Goal: Participate in discussion: Engage in conversation with other users on a specific topic

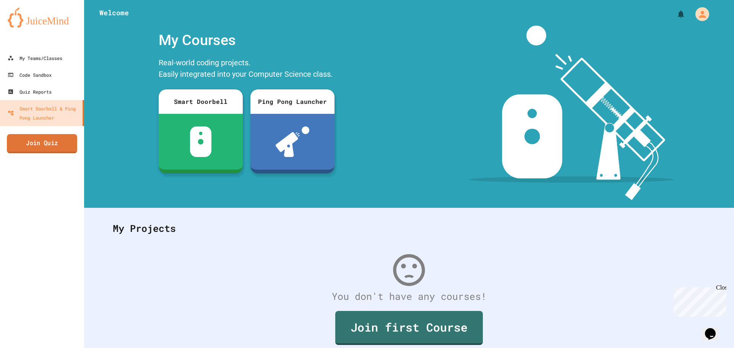
click at [18, 151] on link "Join Quiz" at bounding box center [42, 143] width 70 height 19
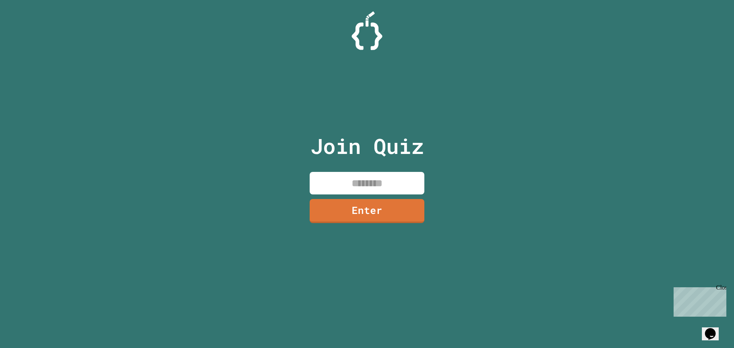
drag, startPoint x: 377, startPoint y: 181, endPoint x: 379, endPoint y: 177, distance: 4.8
click at [378, 181] on input at bounding box center [367, 183] width 115 height 23
type input "********"
click at [376, 202] on link "Enter" at bounding box center [367, 211] width 116 height 24
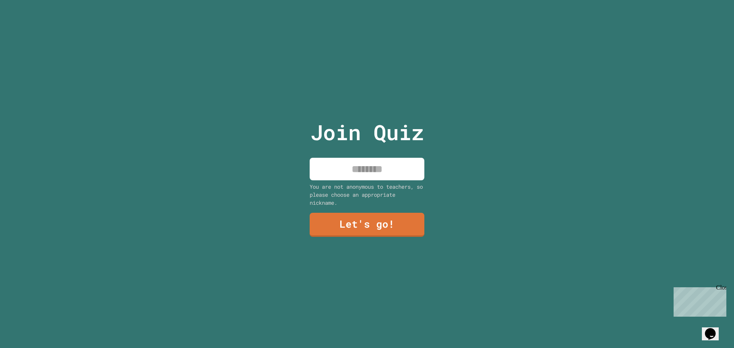
click at [397, 166] on input at bounding box center [367, 169] width 115 height 23
type input "*********"
click at [344, 223] on link "Let's go!" at bounding box center [367, 224] width 107 height 25
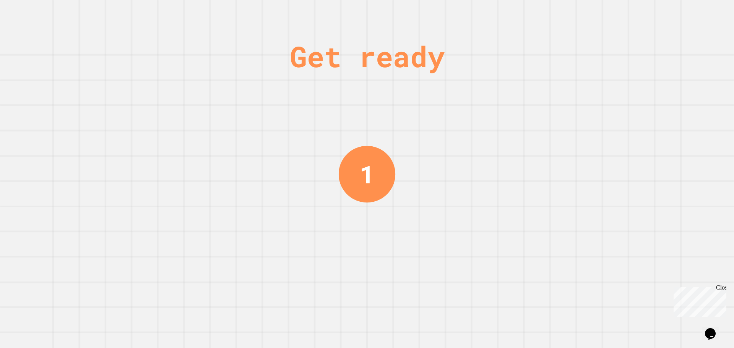
click at [339, 200] on div "Get ready 1" at bounding box center [367, 174] width 57 height 348
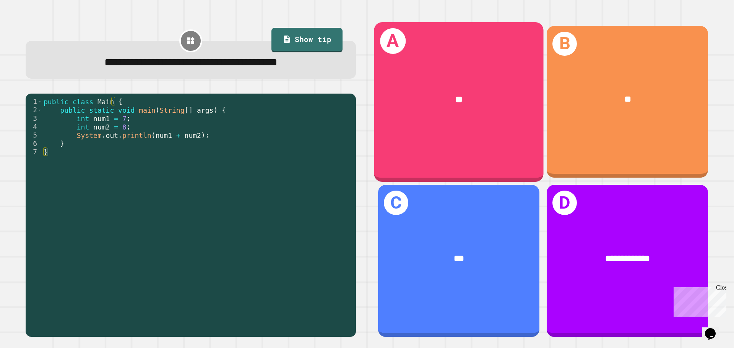
click at [438, 127] on div "A **" at bounding box center [458, 102] width 169 height 160
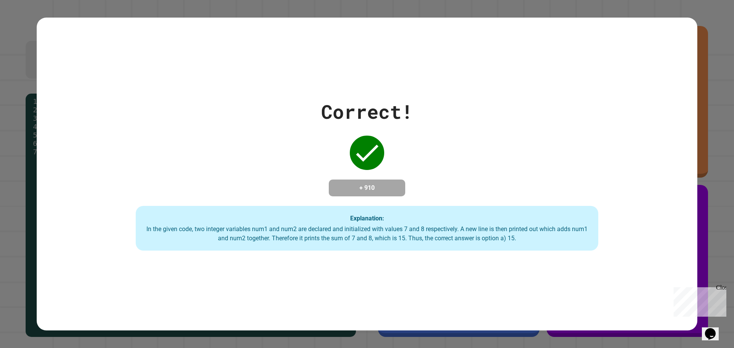
click at [438, 127] on div "Correct! + 910 Explanation: In the given code, two integer variables num1 and n…" at bounding box center [367, 175] width 661 height 154
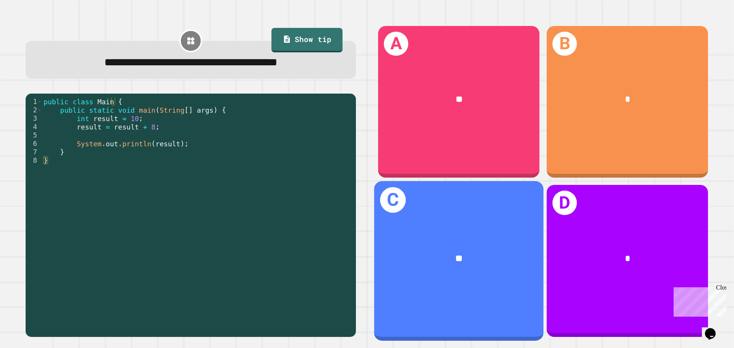
click at [488, 257] on div "**" at bounding box center [459, 259] width 132 height 14
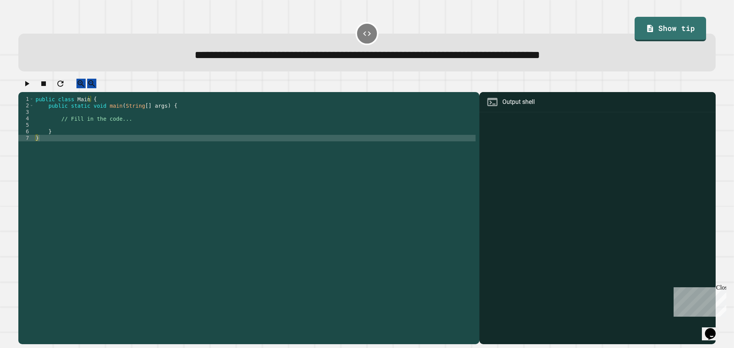
click at [113, 120] on div "public class Main { public static void main ( String [ ] args ) { // Fill in th…" at bounding box center [255, 213] width 442 height 234
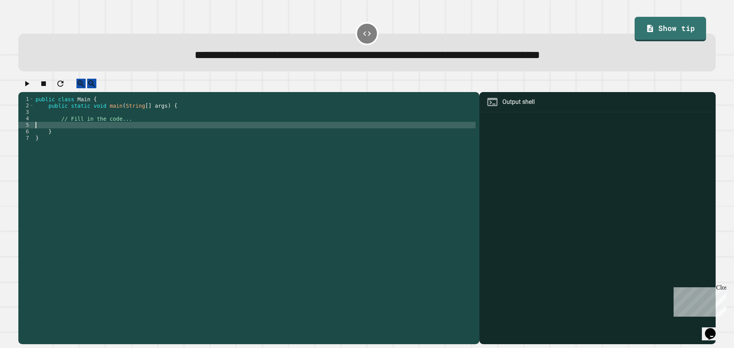
click at [113, 132] on div "public class Main { public static void main ( String [ ] args ) { // Fill in th…" at bounding box center [255, 213] width 442 height 234
click at [44, 124] on div "public class Main { public static void main ( String [ ] args ) { // Fill in th…" at bounding box center [255, 213] width 442 height 234
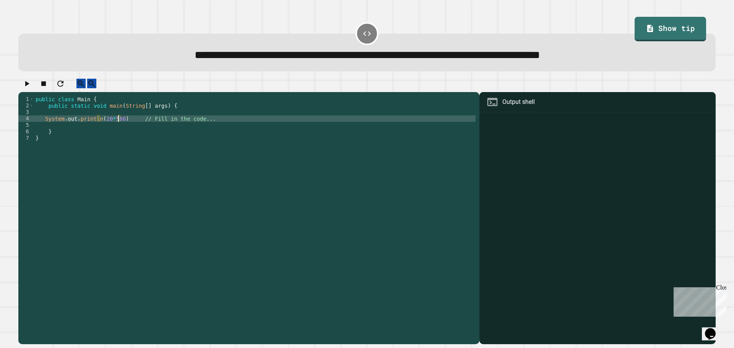
scroll to position [0, 6]
click at [213, 75] on div "**********" at bounding box center [367, 45] width 705 height 60
click at [28, 85] on icon "button" at bounding box center [26, 83] width 9 height 9
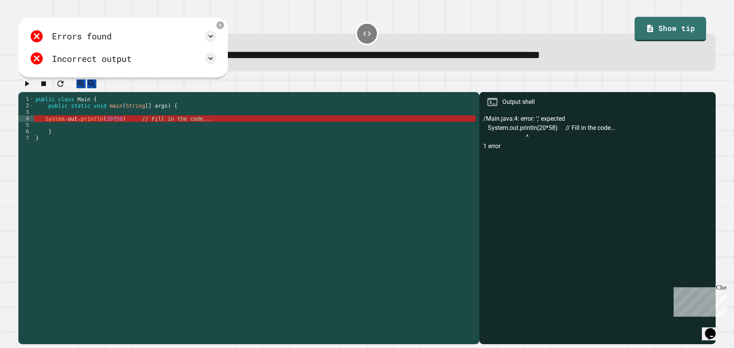
click at [117, 125] on div "public class Main { public static void main ( String [ ] args ) { System . out …" at bounding box center [255, 213] width 442 height 234
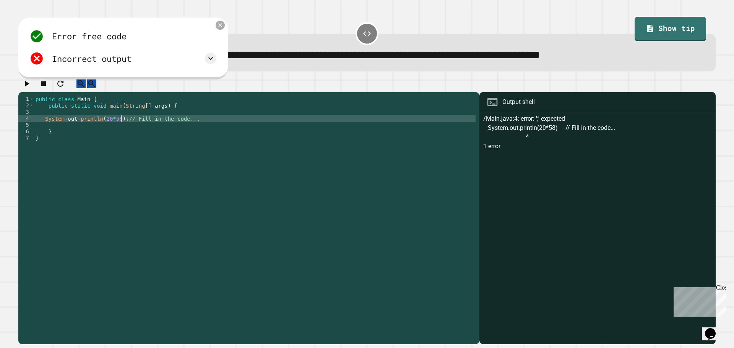
type textarea "**********"
click at [224, 26] on icon at bounding box center [220, 25] width 7 height 7
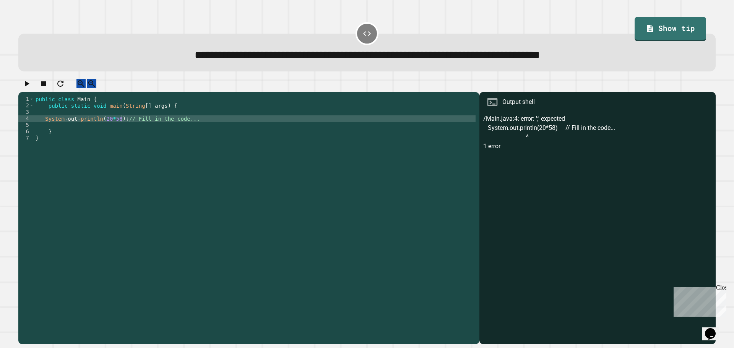
click at [29, 85] on icon "button" at bounding box center [26, 83] width 9 height 9
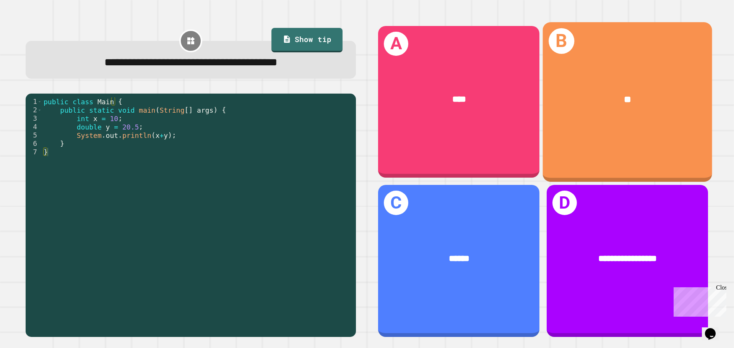
click at [608, 140] on div "B **" at bounding box center [627, 102] width 169 height 160
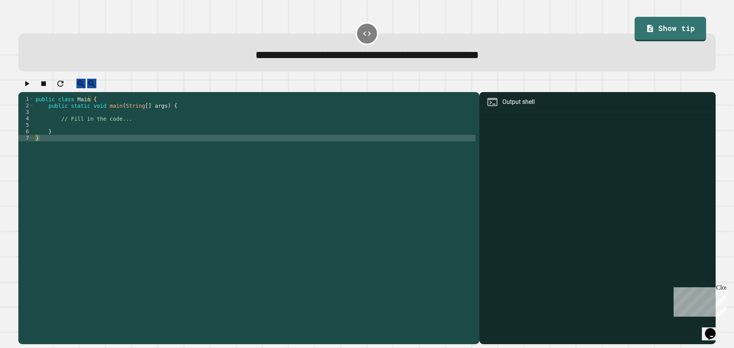
click at [114, 120] on div "public class Main { public static void main ( String [ ] args ) { // Fill in th…" at bounding box center [255, 213] width 442 height 234
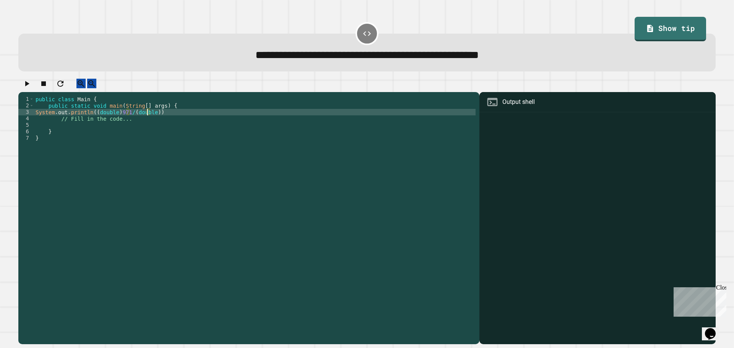
scroll to position [0, 8]
click at [31, 88] on icon "button" at bounding box center [26, 83] width 9 height 9
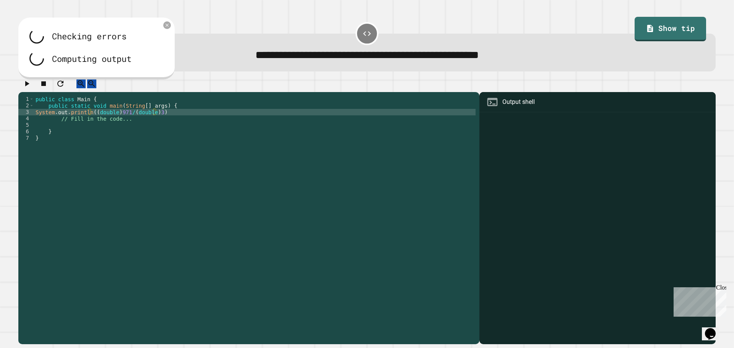
click at [163, 25] on div "Checking errors Computing output" at bounding box center [96, 49] width 156 height 62
click at [166, 25] on icon at bounding box center [167, 25] width 6 height 6
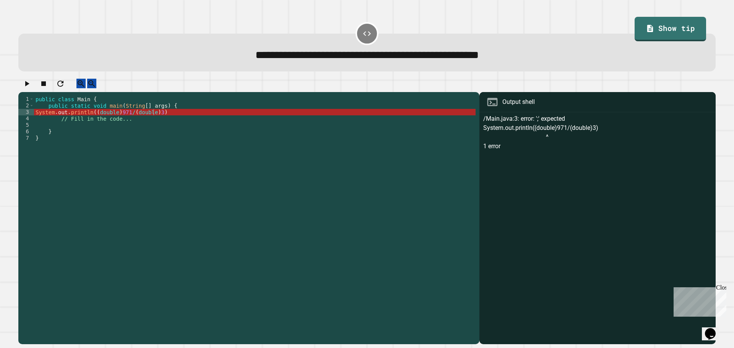
click at [154, 119] on div "public class Main { public static void main ( String [ ] args ) { System . out …" at bounding box center [255, 213] width 442 height 234
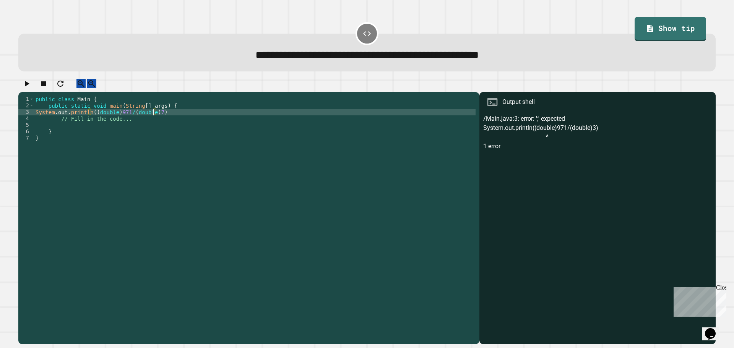
click at [299, 132] on div "public class Main { public static void main ( String [ ] args ) { System . out …" at bounding box center [255, 213] width 442 height 234
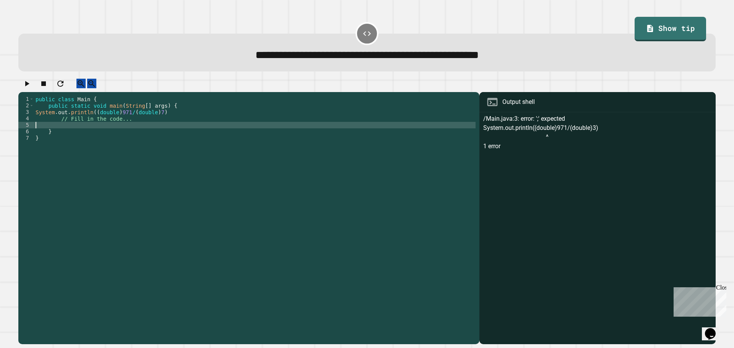
click at [299, 121] on div "public class Main { public static void main ( String [ ] args ) { System . out …" at bounding box center [255, 213] width 442 height 234
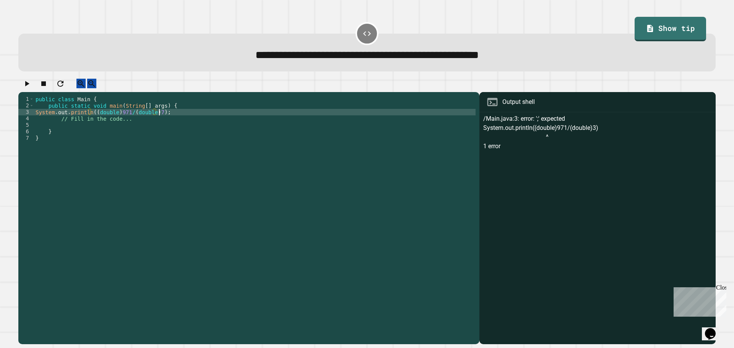
scroll to position [0, 8]
click at [23, 83] on div at bounding box center [367, 85] width 698 height 13
click at [26, 83] on icon "button" at bounding box center [26, 83] width 9 height 9
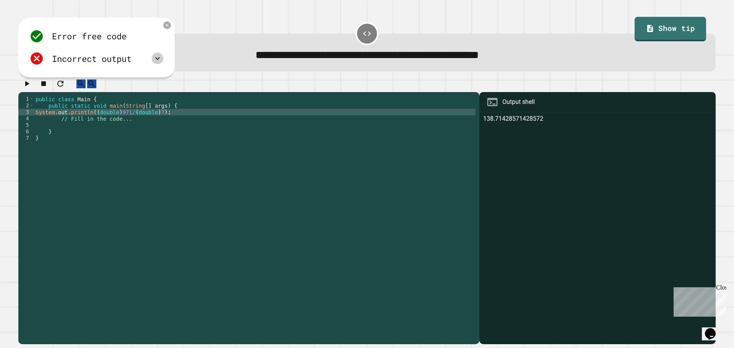
click at [158, 60] on icon at bounding box center [157, 58] width 9 height 9
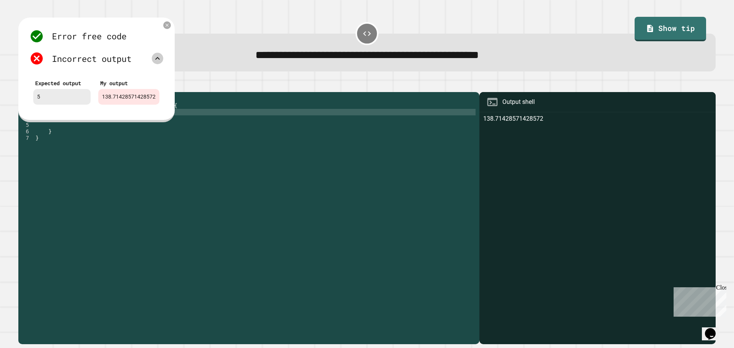
click at [158, 60] on icon at bounding box center [157, 58] width 9 height 9
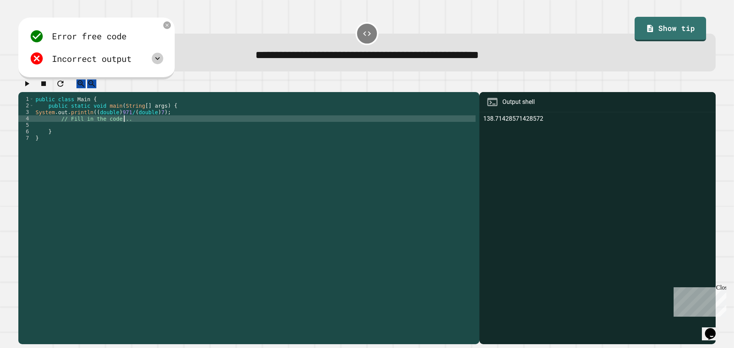
scroll to position [0, 6]
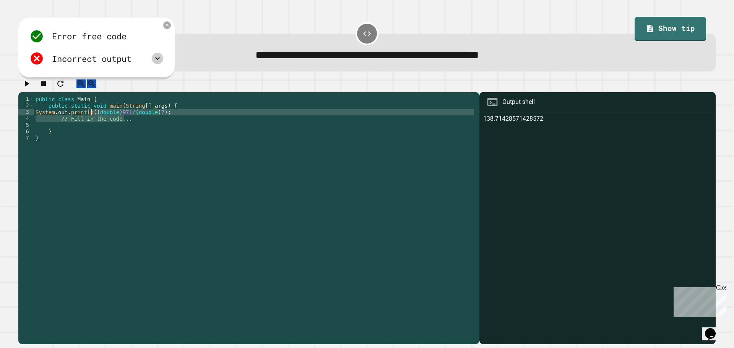
drag, startPoint x: 164, startPoint y: 123, endPoint x: 97, endPoint y: 120, distance: 67.0
click at [92, 120] on div "public class Main { public static void main ( String [ ] args ) { System . out …" at bounding box center [255, 213] width 442 height 234
type textarea "**********"
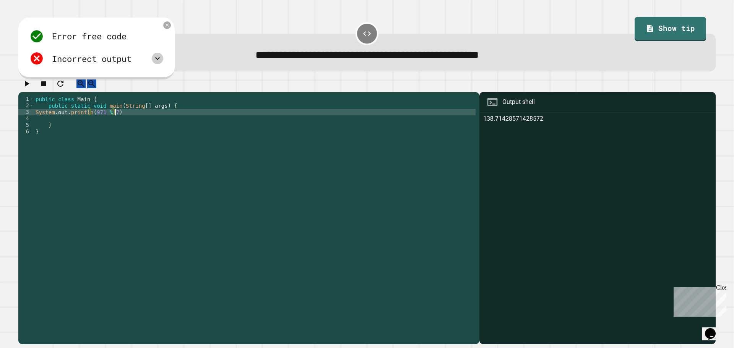
click at [24, 88] on button "button" at bounding box center [26, 84] width 9 height 10
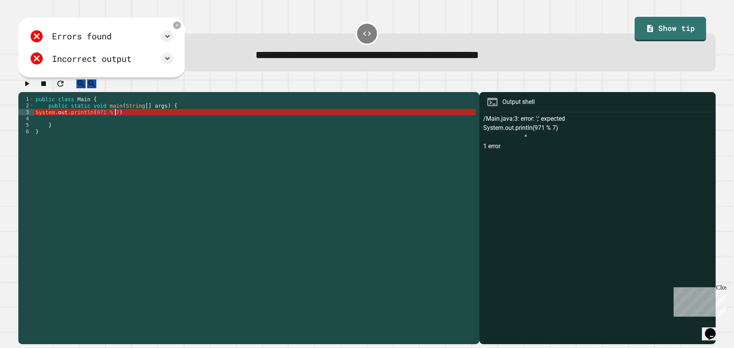
click at [116, 120] on div "public class Main { public static void main ( String [ ] args ) { System . out …" at bounding box center [255, 213] width 442 height 234
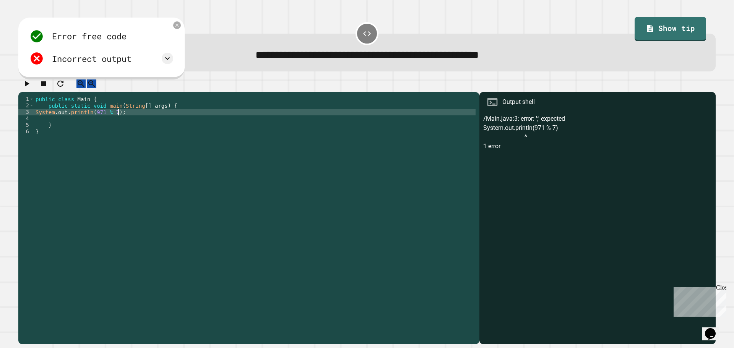
scroll to position [0, 5]
type textarea "**********"
click at [29, 86] on icon "button" at bounding box center [27, 83] width 4 height 5
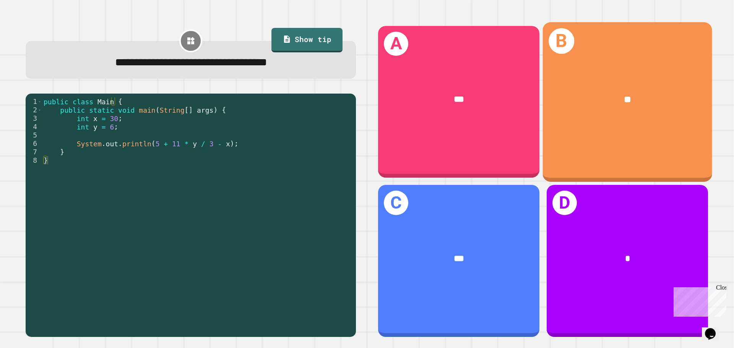
click at [586, 77] on div "**" at bounding box center [627, 99] width 169 height 51
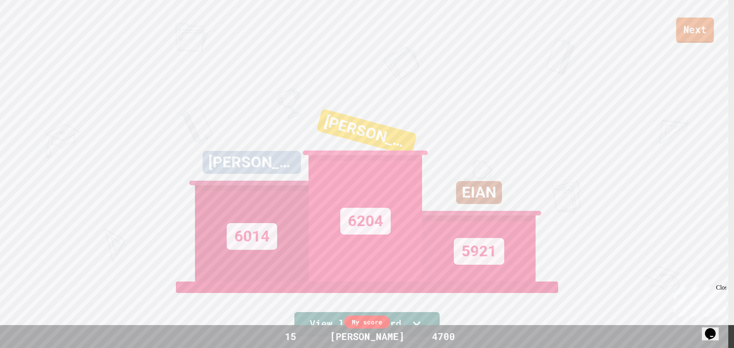
click at [708, 40] on link "Next" at bounding box center [696, 30] width 38 height 25
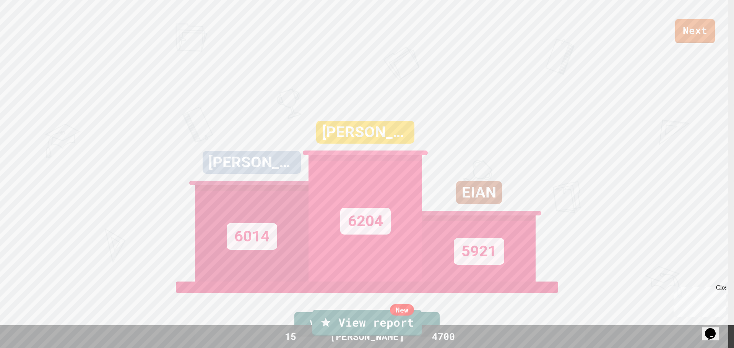
drag, startPoint x: 362, startPoint y: 218, endPoint x: 358, endPoint y: 219, distance: 4.3
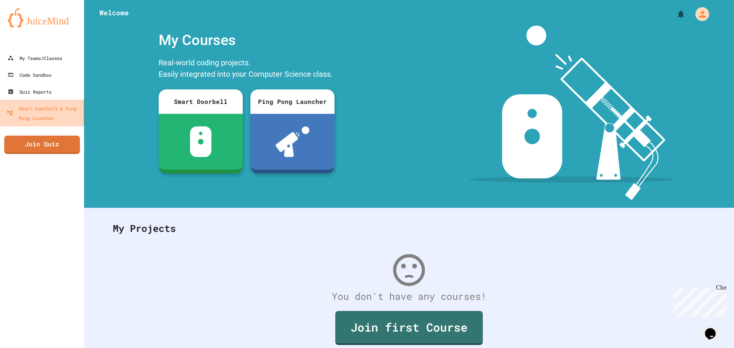
click at [50, 143] on link "Join Quiz" at bounding box center [42, 145] width 76 height 18
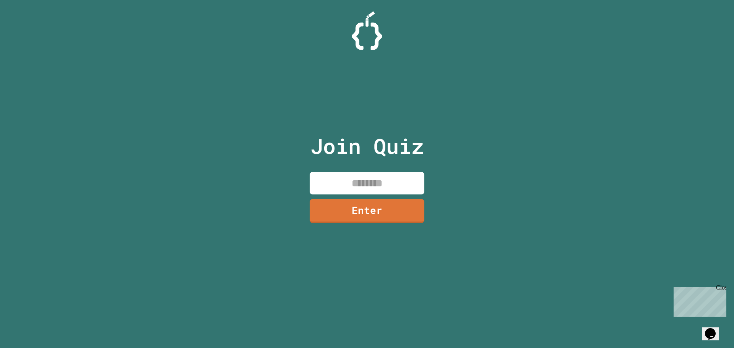
click at [370, 185] on input at bounding box center [367, 183] width 115 height 23
type input "********"
click at [387, 216] on link "Enter" at bounding box center [367, 210] width 113 height 25
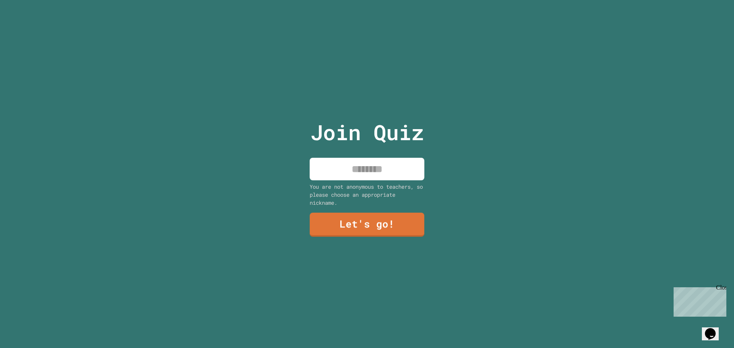
click at [369, 166] on input at bounding box center [367, 169] width 115 height 23
type input "*********"
click at [382, 223] on link "Let's go!" at bounding box center [367, 224] width 104 height 25
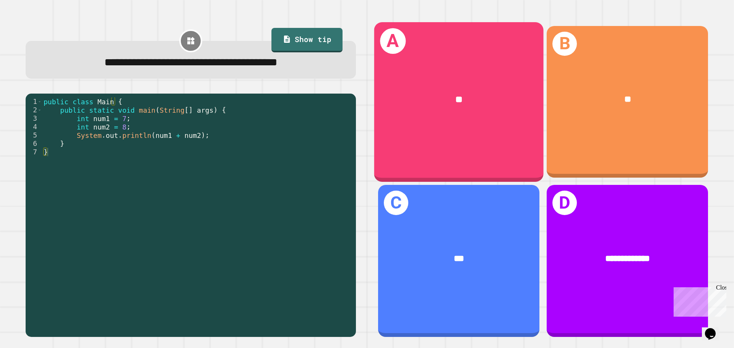
click at [479, 136] on div "A **" at bounding box center [458, 102] width 169 height 160
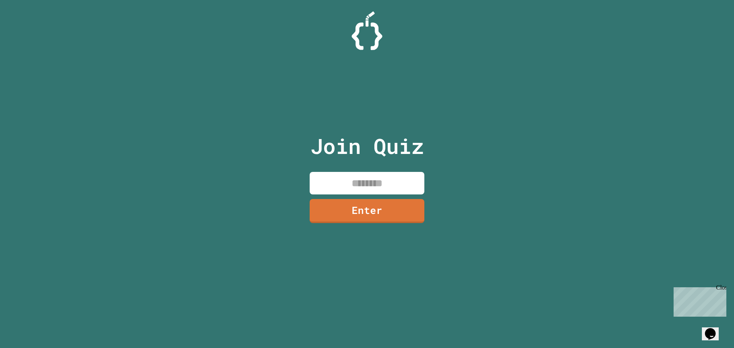
click at [338, 189] on input at bounding box center [367, 183] width 115 height 23
click at [336, 184] on input at bounding box center [367, 183] width 115 height 23
type input "********"
click at [346, 211] on link "Enter" at bounding box center [367, 210] width 109 height 25
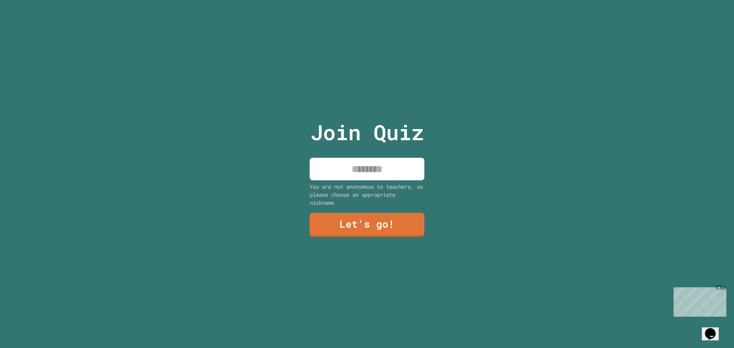
click at [363, 169] on input at bounding box center [367, 169] width 115 height 23
type input "*********"
click at [352, 224] on link "Let's go!" at bounding box center [367, 225] width 115 height 24
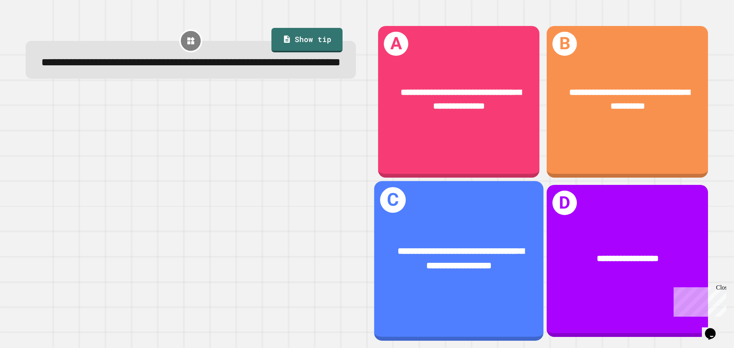
click at [479, 250] on div "**********" at bounding box center [459, 259] width 132 height 29
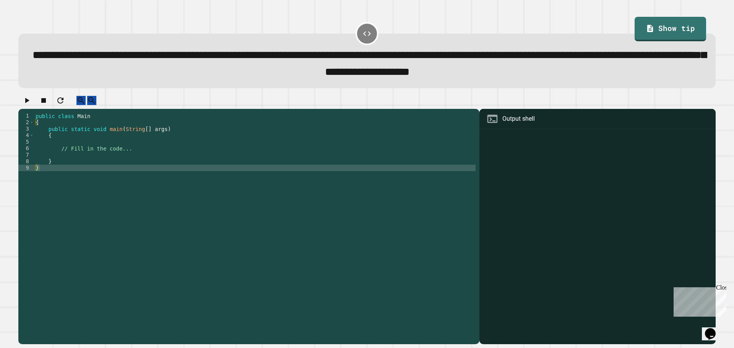
click at [141, 148] on div "public class Main { public static void main ( String [ ] args ) { // Fill in th…" at bounding box center [255, 220] width 442 height 215
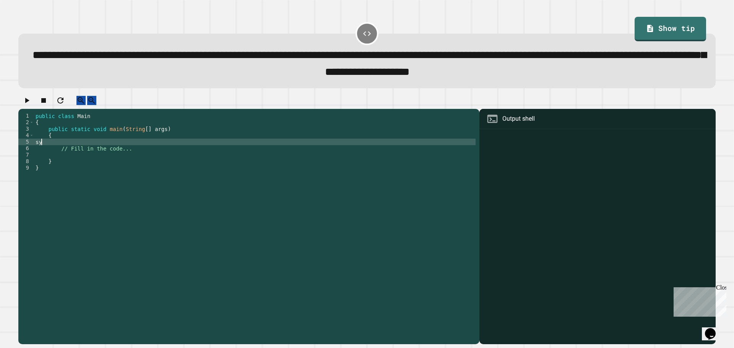
type textarea "*"
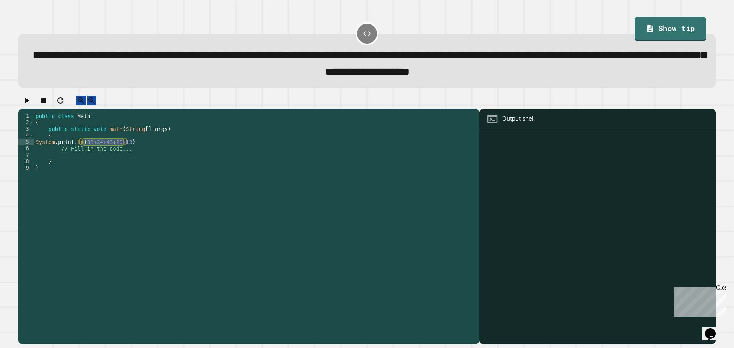
drag, startPoint x: 124, startPoint y: 150, endPoint x: 84, endPoint y: 153, distance: 39.9
click at [84, 153] on div "public class Main { public static void main ( String [ ] args ) { System . prin…" at bounding box center [255, 220] width 442 height 215
click at [68, 144] on div "public class Main { public static void main ( String [ ] args ) { System . prin…" at bounding box center [255, 220] width 442 height 215
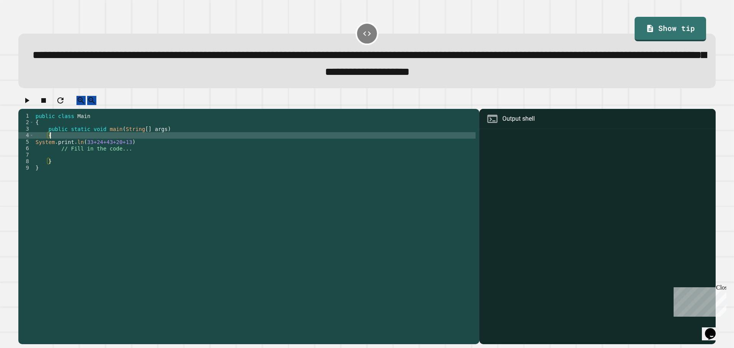
type textarea "*"
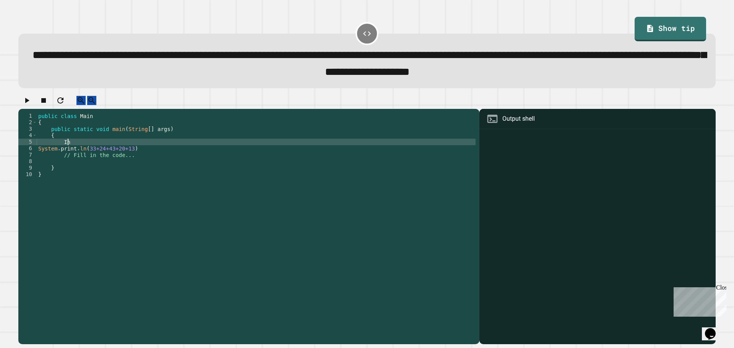
type textarea "*"
paste textarea "**********"
click at [82, 151] on div "public class Main { public static void main ( String [ ] args ) { double = 33+2…" at bounding box center [256, 220] width 439 height 215
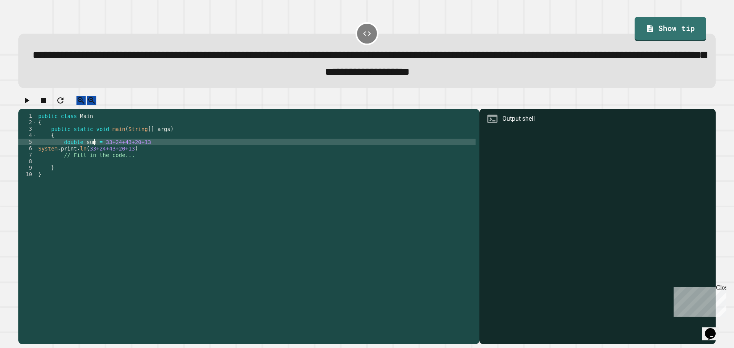
scroll to position [0, 4]
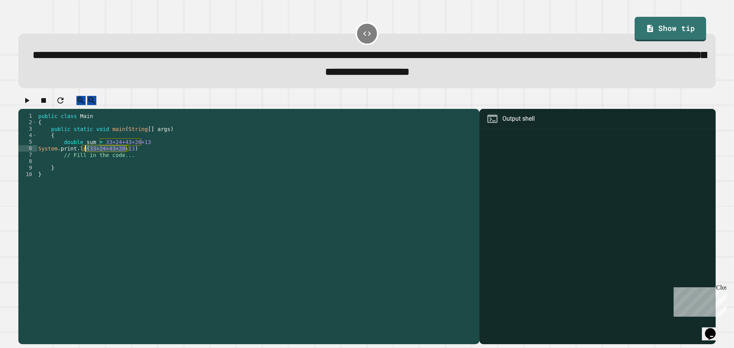
drag, startPoint x: 126, startPoint y: 158, endPoint x: 86, endPoint y: 154, distance: 40.3
click at [85, 154] on div "public class Main { public static void main ( String [ ] args ) { double sum = …" at bounding box center [256, 220] width 439 height 215
click at [31, 105] on button "button" at bounding box center [26, 101] width 9 height 10
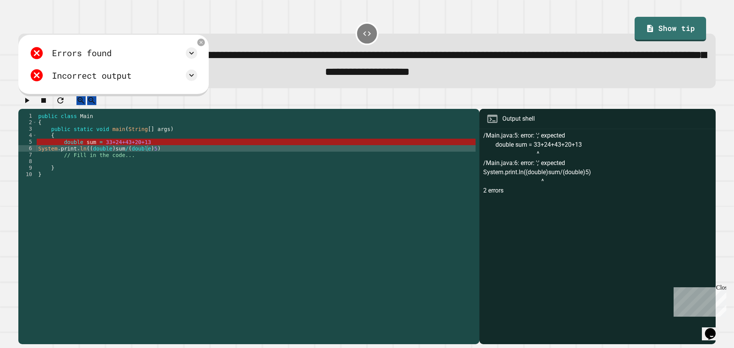
click at [160, 164] on div "public class Main { public static void main ( String [ ] args ) { double sum = …" at bounding box center [256, 220] width 439 height 215
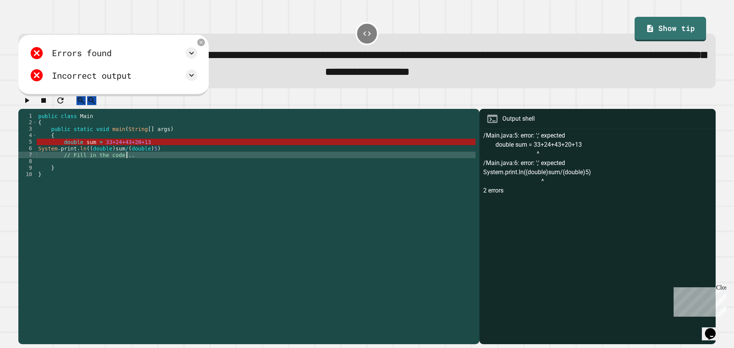
click at [162, 156] on div "public class Main { public static void main ( String [ ] args ) { double sum = …" at bounding box center [256, 220] width 439 height 215
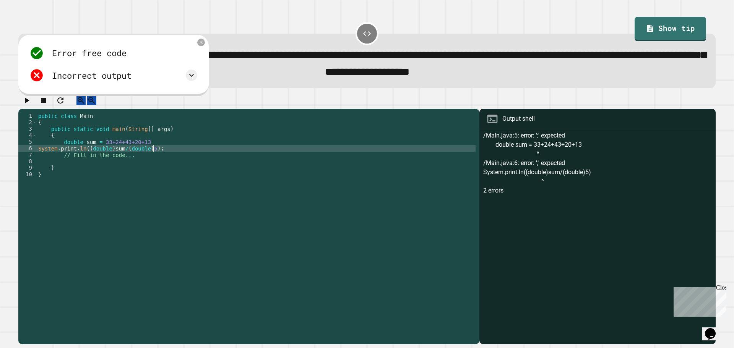
scroll to position [0, 7]
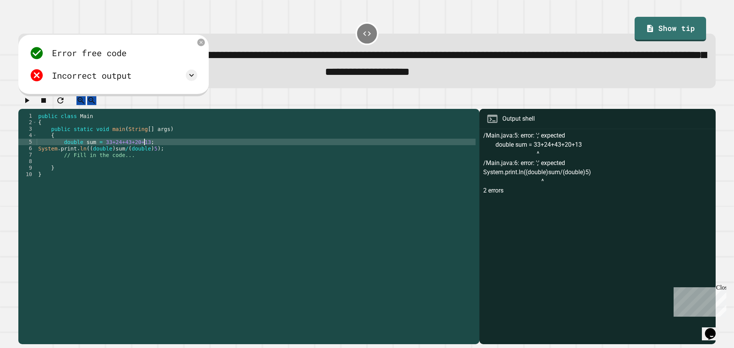
click at [31, 104] on icon "button" at bounding box center [26, 100] width 9 height 9
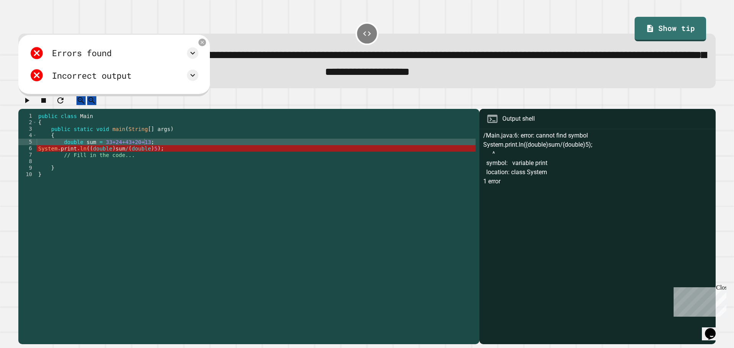
click at [59, 159] on div "public class Main { public static void main ( String [ ] args ) { double sum = …" at bounding box center [256, 220] width 439 height 215
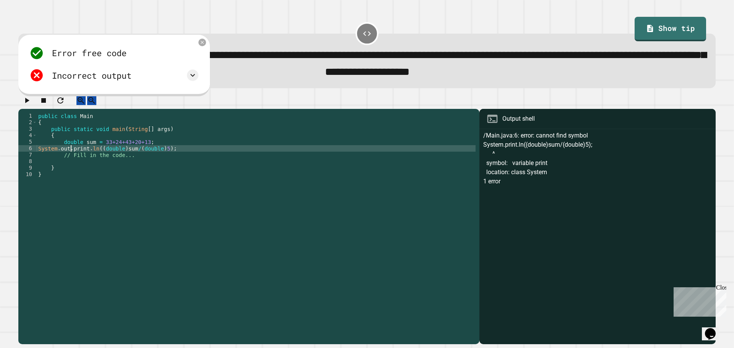
scroll to position [0, 2]
click at [27, 105] on icon "button" at bounding box center [26, 100] width 9 height 9
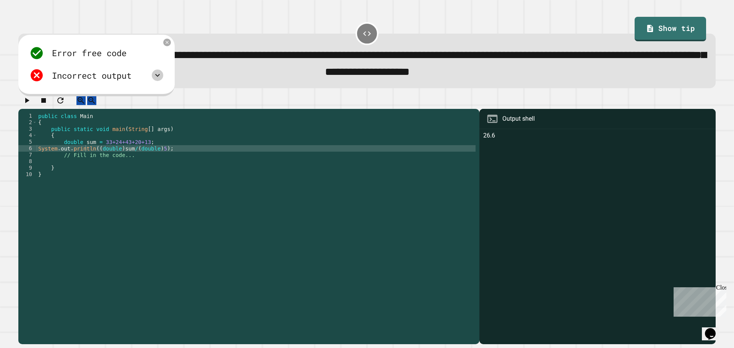
click at [157, 77] on icon at bounding box center [157, 75] width 9 height 9
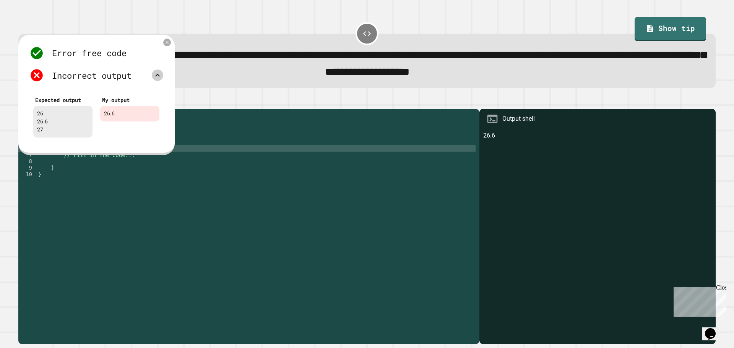
click at [157, 77] on icon at bounding box center [157, 75] width 5 height 3
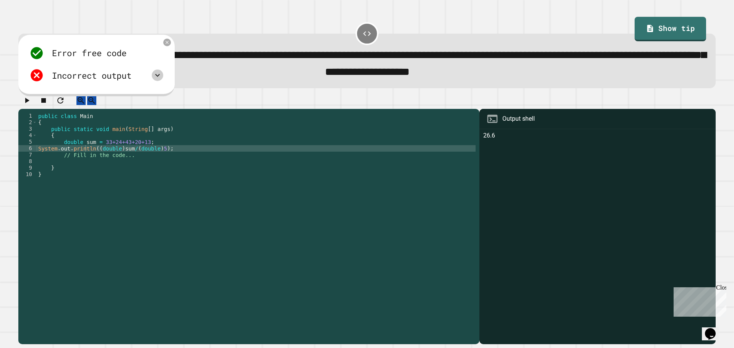
click at [164, 149] on div "public class Main { public static void main ( String [ ] args ) { double sum = …" at bounding box center [256, 220] width 439 height 215
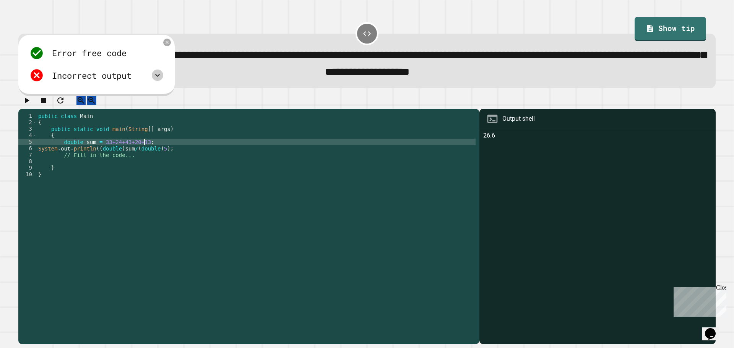
type textarea "**********"
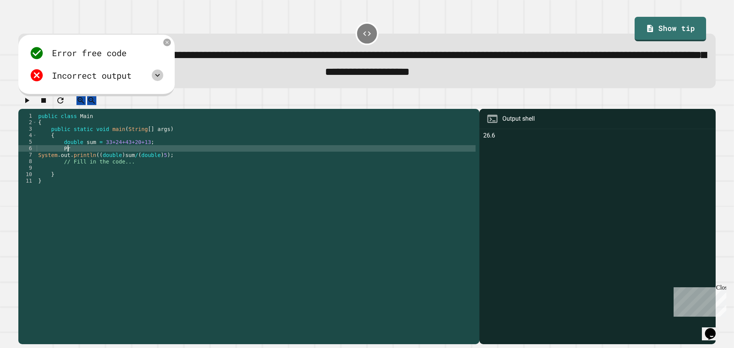
type textarea "*"
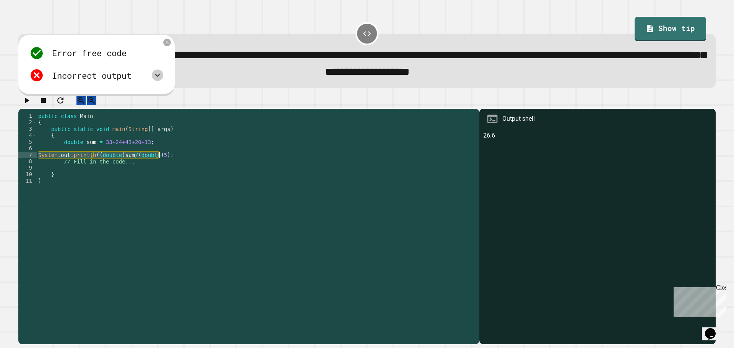
drag, startPoint x: 41, startPoint y: 162, endPoint x: 160, endPoint y: 165, distance: 118.2
click at [160, 165] on div "public class Main { public static void main ( String [ ] args ) { double sum = …" at bounding box center [256, 220] width 439 height 215
click at [150, 153] on div "public class Main { public static void main ( String [ ] args ) { double sum = …" at bounding box center [256, 220] width 439 height 215
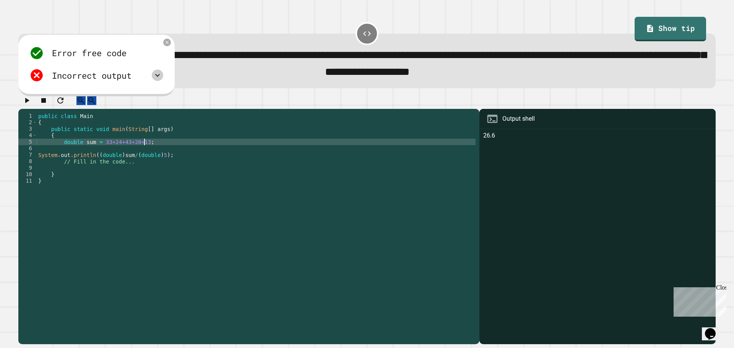
paste textarea "**********"
type textarea "**********"
click at [150, 159] on div "public class Main { public static void main ( String [ ] args ) { double sum = …" at bounding box center [256, 220] width 439 height 215
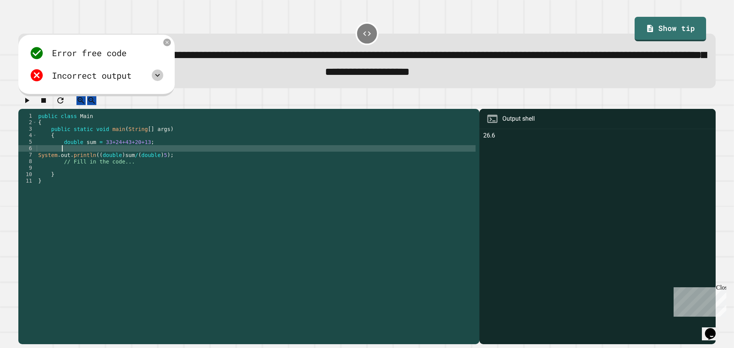
paste textarea "**********"
click at [139, 158] on div "public class Main { public static void main ( String [ ] args ) { double sum = …" at bounding box center [256, 220] width 439 height 215
click at [157, 75] on icon at bounding box center [157, 75] width 9 height 9
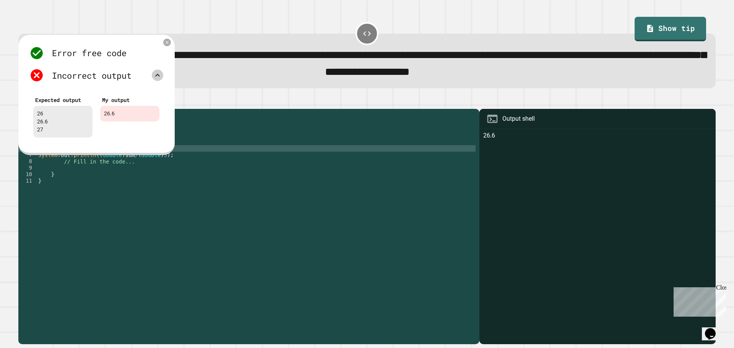
click at [157, 75] on icon at bounding box center [157, 75] width 9 height 9
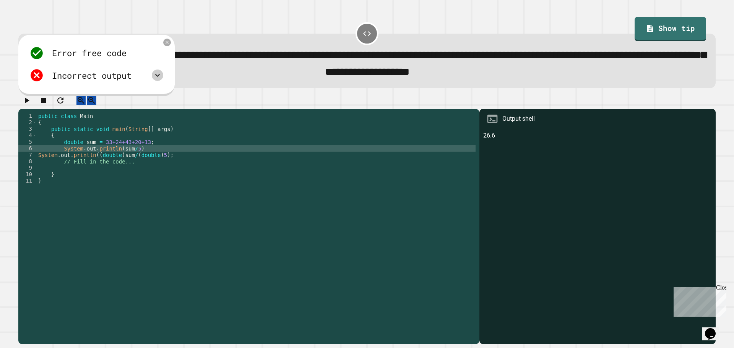
click at [178, 164] on div "public class Main { public static void main ( String [ ] args ) { double sum = …" at bounding box center [256, 220] width 439 height 215
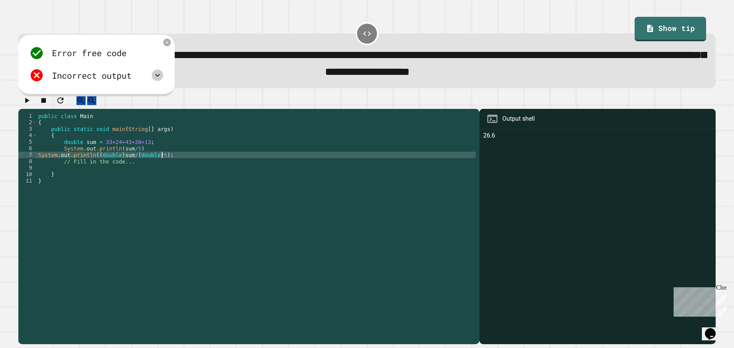
type textarea "**********"
paste textarea "**********"
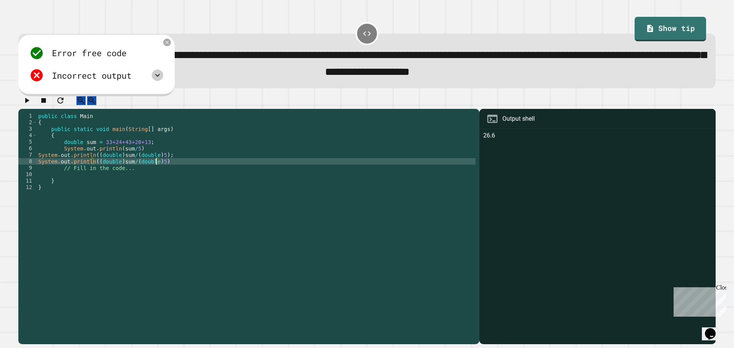
click at [156, 171] on div "public class Main { public static void main ( String [ ] args ) { double sum = …" at bounding box center [256, 220] width 439 height 215
click at [28, 104] on icon "button" at bounding box center [26, 100] width 9 height 9
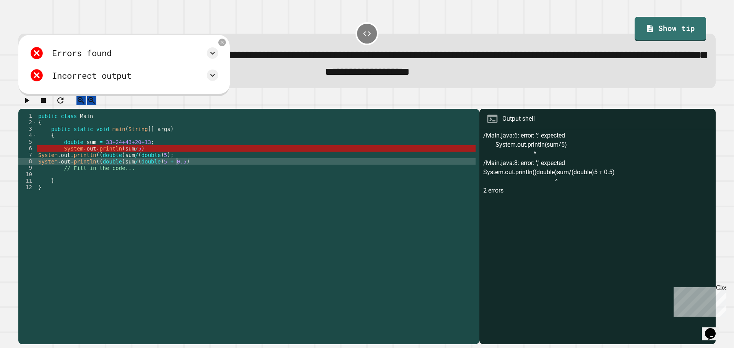
click at [191, 172] on div "public class Main { public static void main ( String [ ] args ) { double sum = …" at bounding box center [256, 220] width 439 height 215
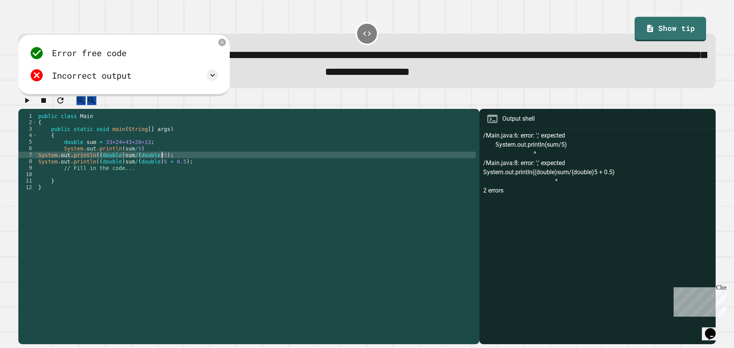
scroll to position [0, 7]
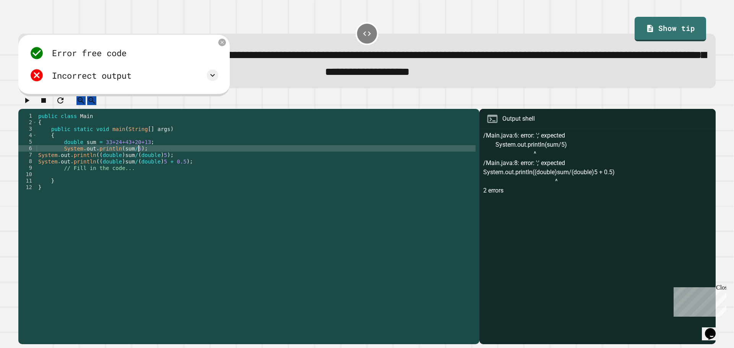
click at [31, 105] on button "button" at bounding box center [26, 101] width 9 height 10
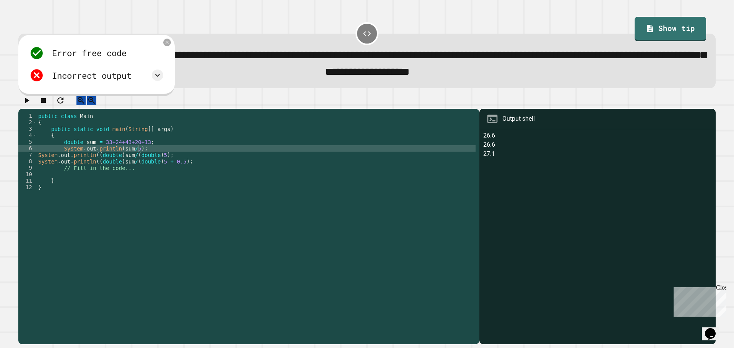
click at [140, 86] on div "Error free code 26.6 26.6 27.1 Incorrect output Expected output 26 26.6 27 My o…" at bounding box center [97, 64] width 142 height 45
click at [149, 80] on div "Incorrect output" at bounding box center [96, 75] width 134 height 15
click at [152, 80] on div at bounding box center [157, 75] width 11 height 11
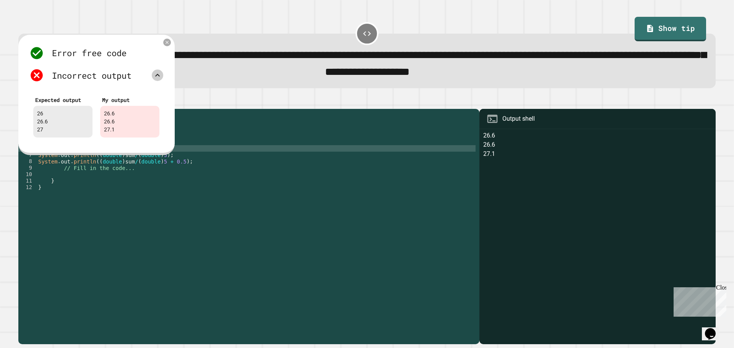
click at [153, 80] on icon at bounding box center [157, 75] width 9 height 9
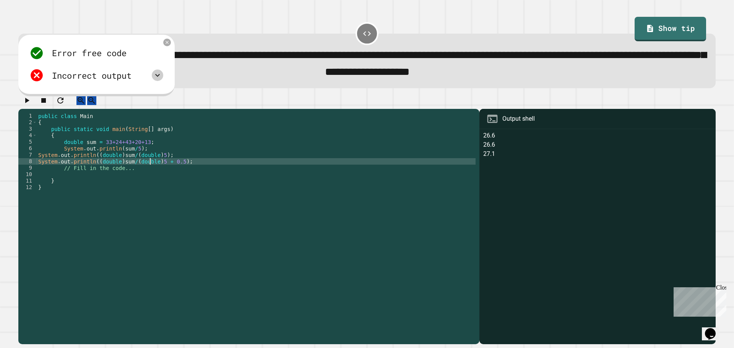
click at [150, 169] on div "public class Main { public static void main ( String [ ] args ) { double sum = …" at bounding box center [256, 220] width 439 height 215
click at [117, 170] on div "public class Main { public static void main ( String [ ] args ) { double sum = …" at bounding box center [256, 220] width 439 height 215
click at [31, 105] on icon "button" at bounding box center [26, 100] width 9 height 9
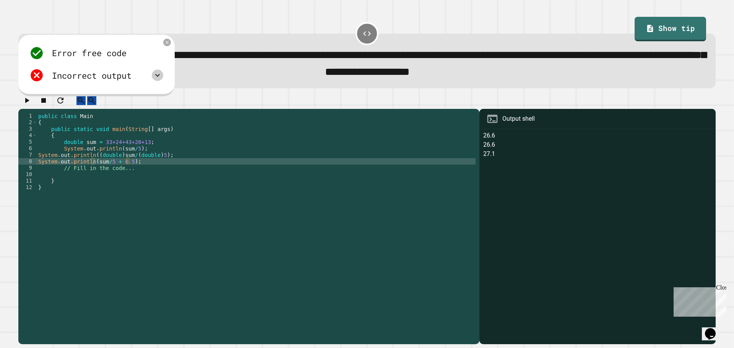
click at [160, 77] on icon at bounding box center [157, 75] width 9 height 9
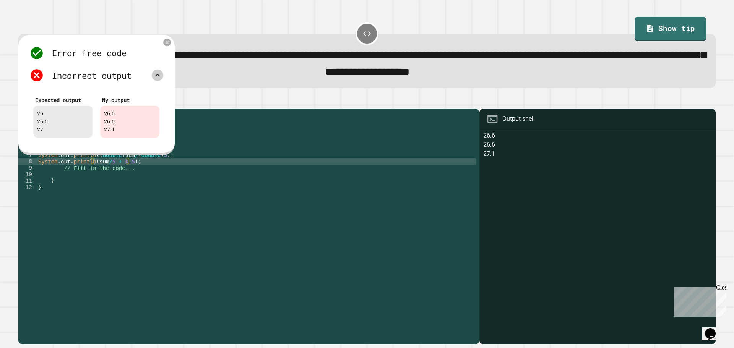
click at [160, 77] on icon at bounding box center [157, 75] width 9 height 9
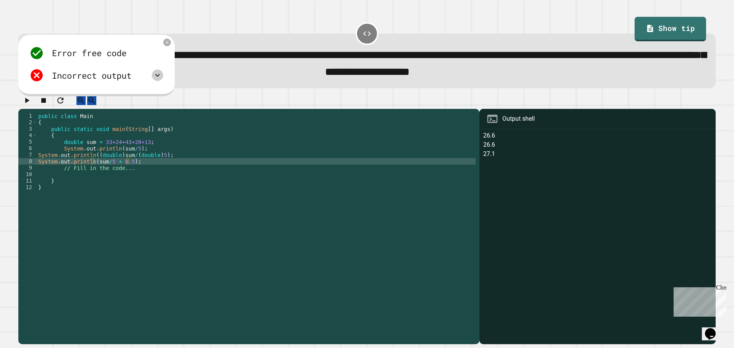
click at [79, 148] on div "public class Main { public static void main ( String [ ] args ) { double sum = …" at bounding box center [256, 220] width 439 height 215
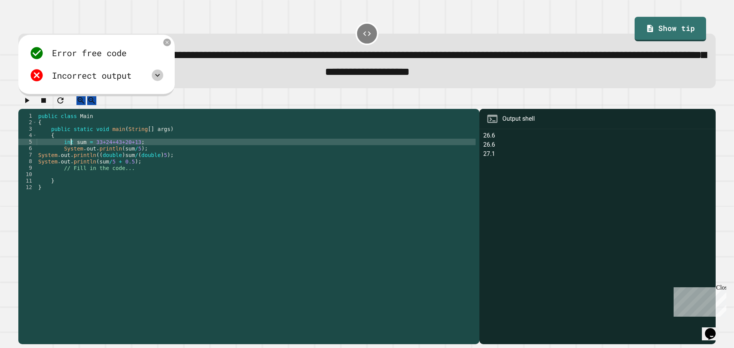
scroll to position [0, 2]
click at [30, 103] on icon "button" at bounding box center [26, 100] width 9 height 9
click at [160, 79] on icon at bounding box center [157, 75] width 9 height 9
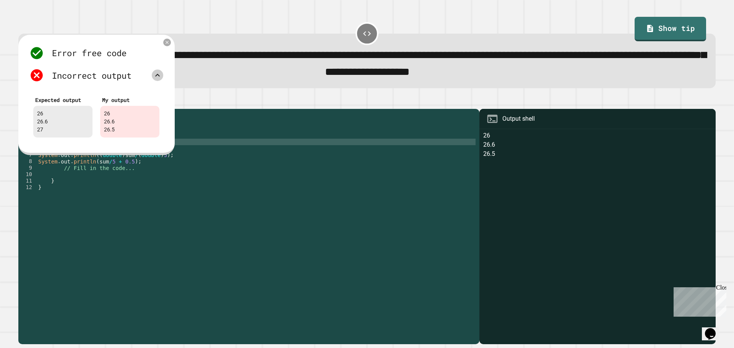
click at [160, 79] on icon at bounding box center [157, 75] width 9 height 9
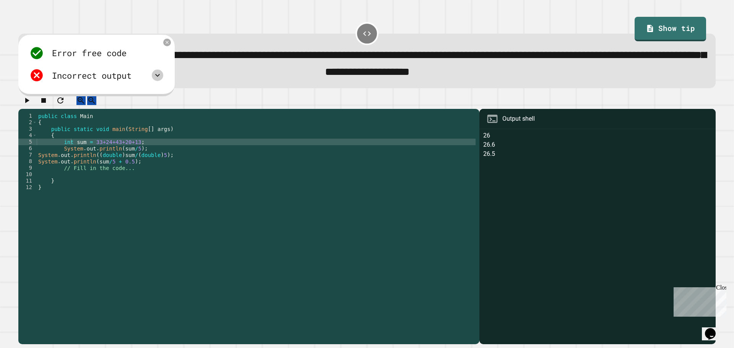
click at [104, 172] on div "public class Main { public static void main ( String [ ] args ) { int sum = 33+…" at bounding box center [256, 220] width 439 height 215
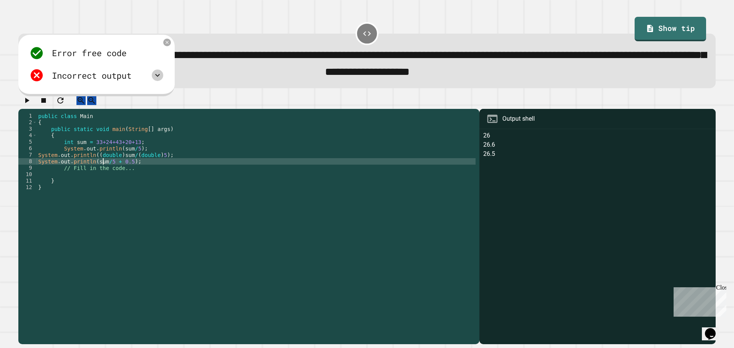
click at [106, 171] on div "public class Main { public static void main ( String [ ] args ) { int sum = 33+…" at bounding box center [256, 220] width 439 height 215
click at [29, 103] on icon "button" at bounding box center [27, 100] width 4 height 5
click at [155, 79] on icon at bounding box center [157, 75] width 9 height 9
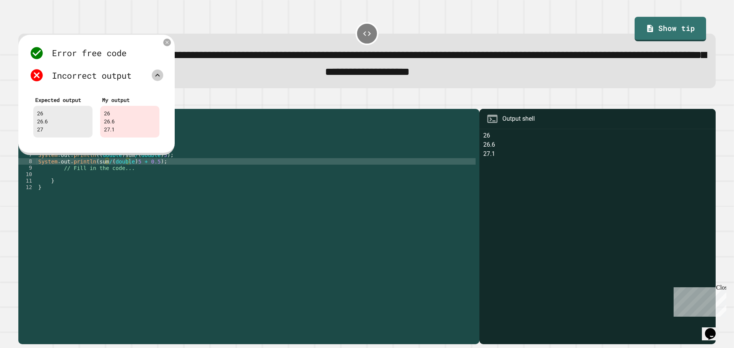
click at [155, 79] on icon at bounding box center [157, 75] width 9 height 9
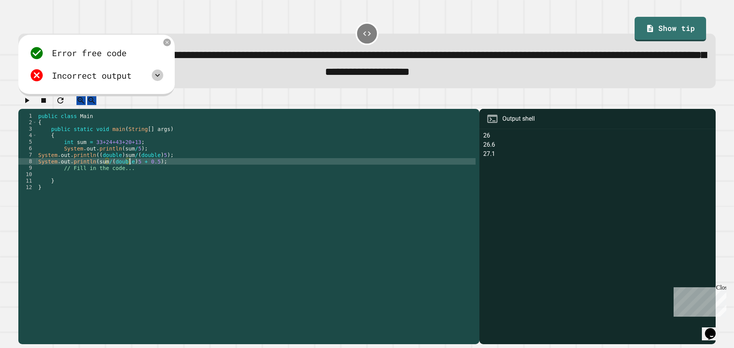
click at [129, 171] on div "public class Main { public static void main ( String [ ] args ) { int sum = 33+…" at bounding box center [256, 220] width 439 height 215
click at [127, 168] on div "public class Main { public static void main ( String [ ] args ) { int sum = 33+…" at bounding box center [256, 220] width 439 height 215
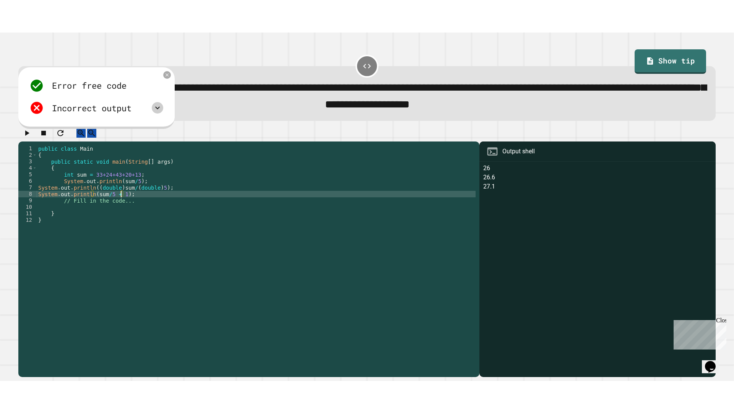
scroll to position [0, 6]
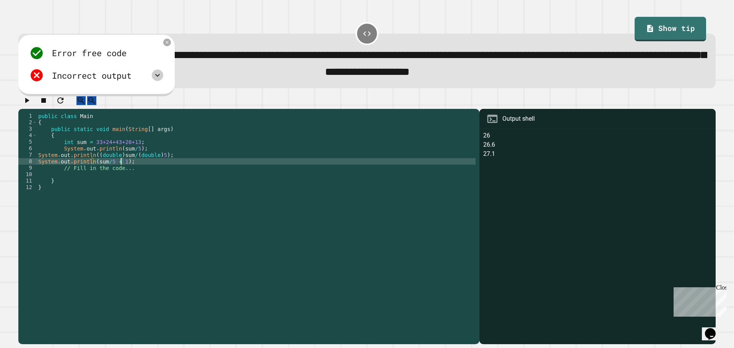
type textarea "**********"
click at [24, 104] on button "button" at bounding box center [26, 101] width 9 height 10
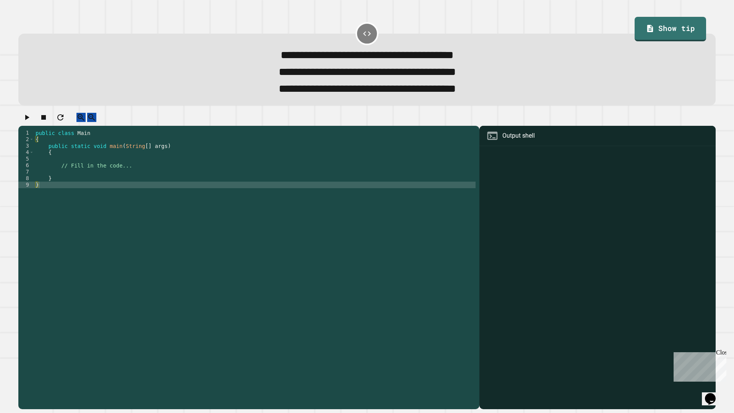
click at [119, 180] on div "public class Main { public static void main ( String [ ] args ) { // Fill in th…" at bounding box center [255, 260] width 442 height 260
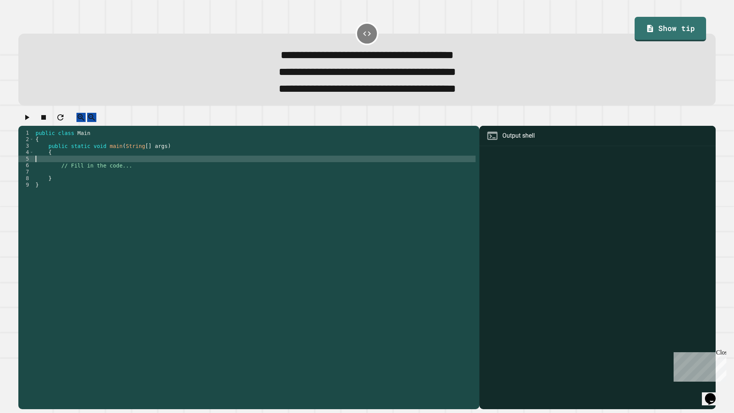
click at [103, 168] on div "public class Main { public static void main ( String [ ] args ) { // Fill in th…" at bounding box center [255, 260] width 442 height 260
type textarea "*"
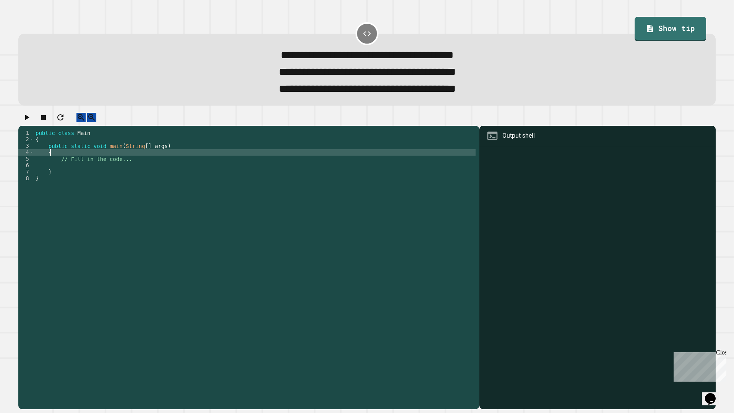
scroll to position [0, 1]
type textarea "*"
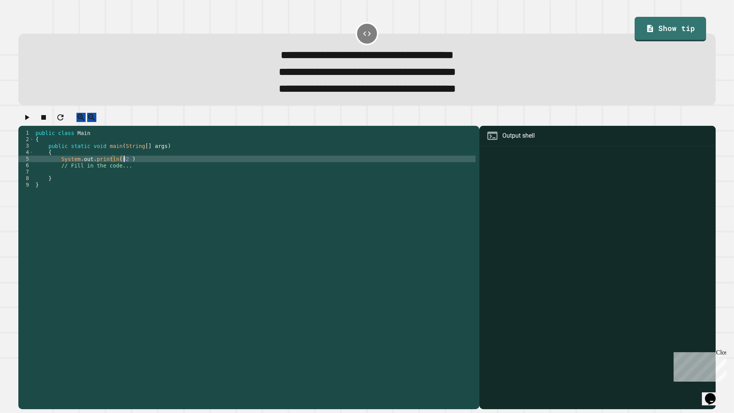
scroll to position [0, 6]
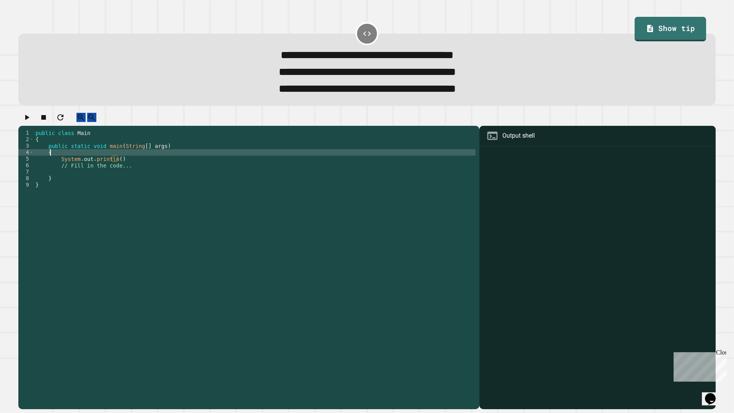
type textarea "*"
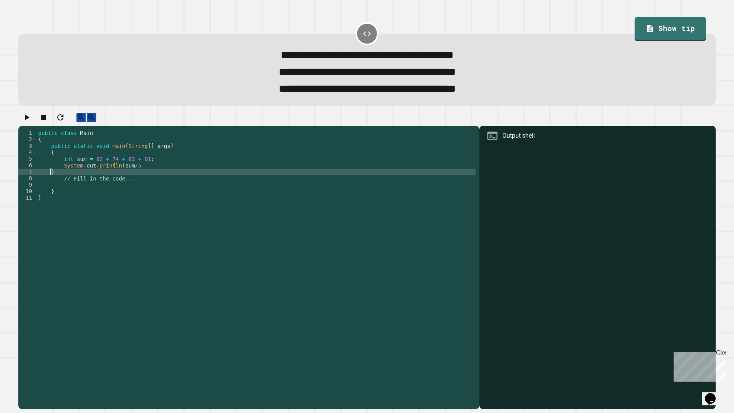
scroll to position [0, 0]
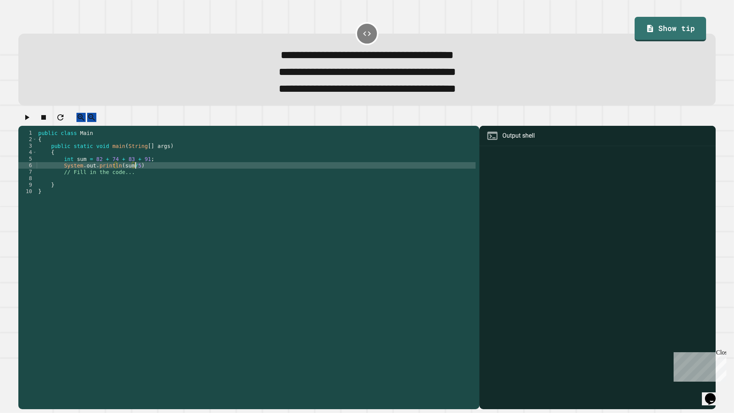
type textarea "**********"
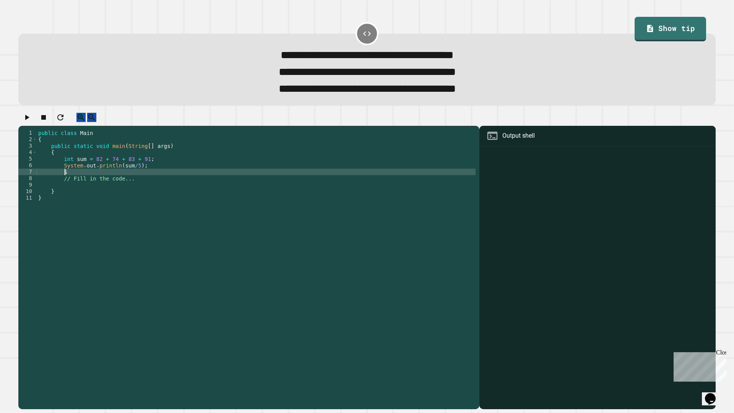
type textarea "*"
click at [112, 174] on div "public class Main { public static void main ( String [ ] args ) { int sum = 82 …" at bounding box center [256, 260] width 439 height 260
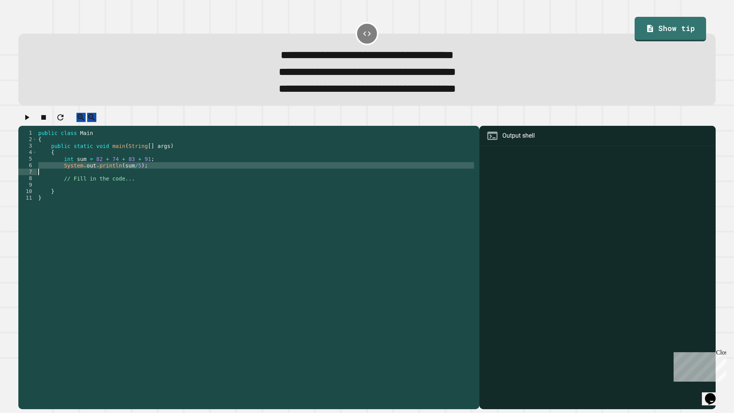
type textarea "**********"
click at [116, 181] on div "public class Main { public static void main ( String [ ] args ) { int sum = 82 …" at bounding box center [256, 260] width 439 height 260
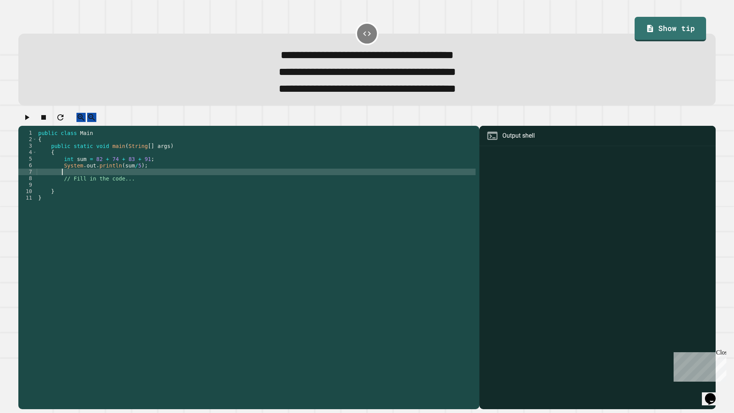
paste textarea "Cursor at row 7"
click at [144, 180] on div "public class Main { public static void main ( String [ ] args ) { int sum = 82 …" at bounding box center [256, 260] width 439 height 260
click at [142, 181] on div "public class Main { public static void main ( String [ ] args ) { int sum = 82 …" at bounding box center [256, 260] width 439 height 260
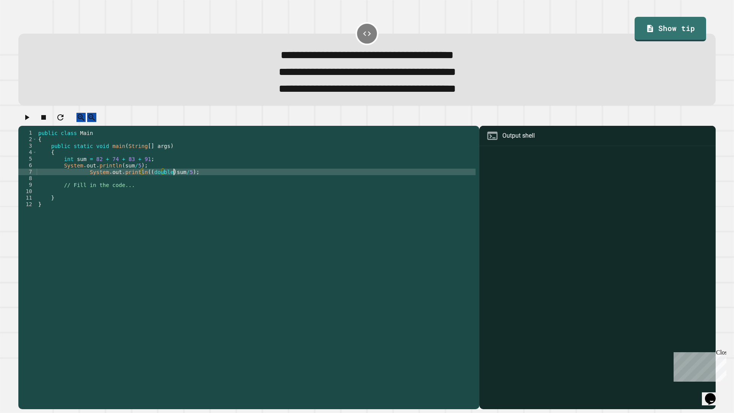
click at [176, 181] on div "public class Main { public static void main ( String [ ] args ) { int sum = 82 …" at bounding box center [256, 260] width 439 height 260
click at [177, 182] on div "public class Main { public static void main ( String [ ] args ) { int sum = 82 …" at bounding box center [256, 253] width 439 height 247
click at [26, 122] on icon "button" at bounding box center [26, 117] width 9 height 9
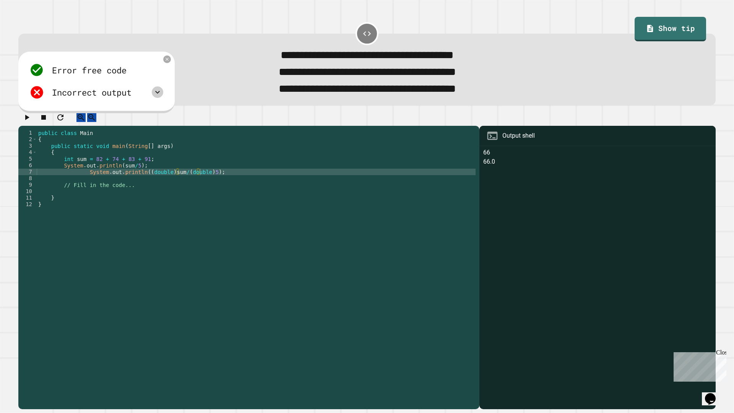
click at [155, 92] on icon at bounding box center [157, 92] width 9 height 9
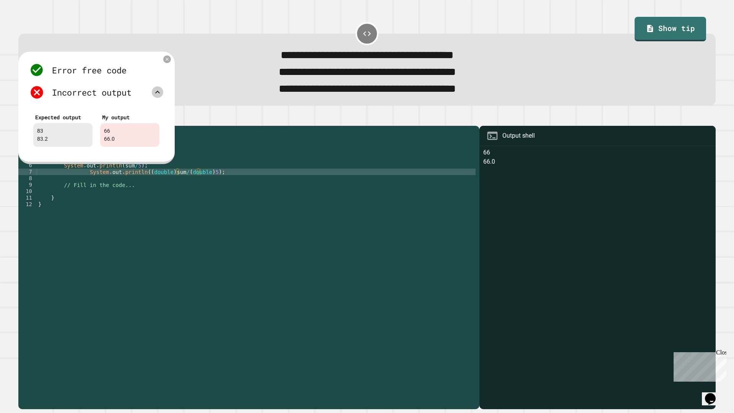
click at [157, 94] on icon at bounding box center [157, 92] width 9 height 9
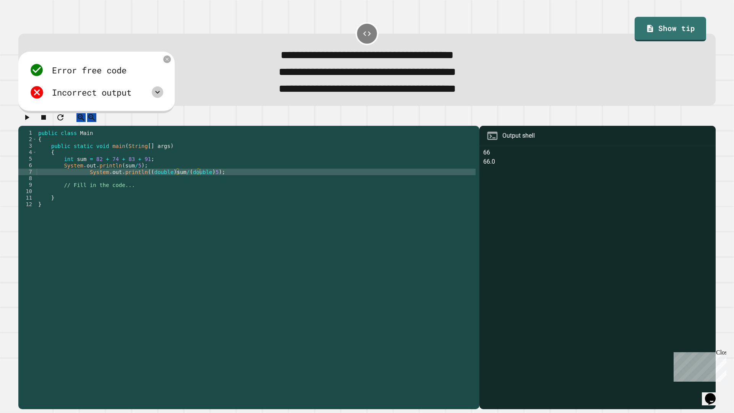
click at [142, 169] on div "public class Main { public static void main ( String [ ] args ) { int sum = 82 …" at bounding box center [256, 260] width 439 height 260
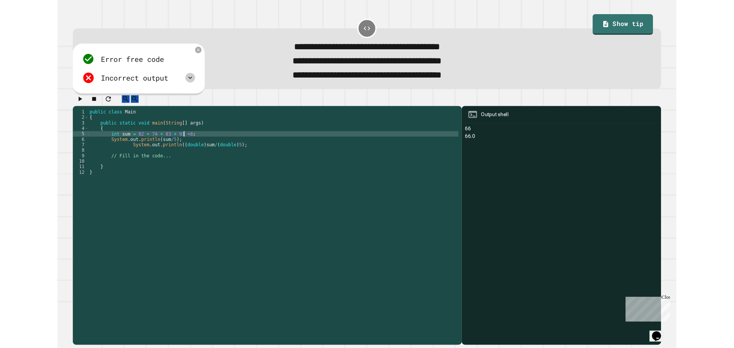
scroll to position [0, 8]
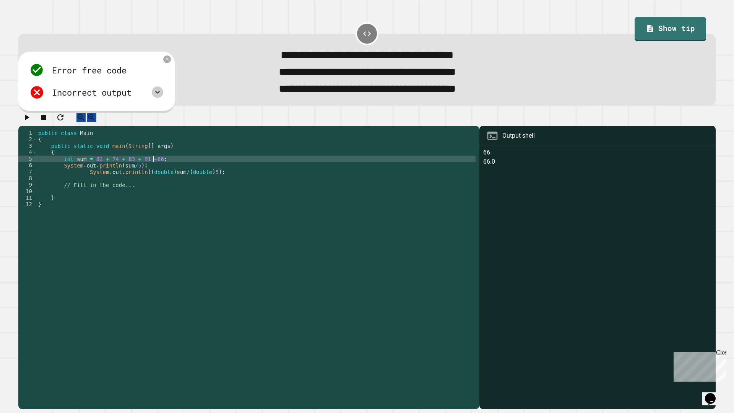
type textarea "**********"
click at [31, 120] on icon "button" at bounding box center [26, 117] width 9 height 9
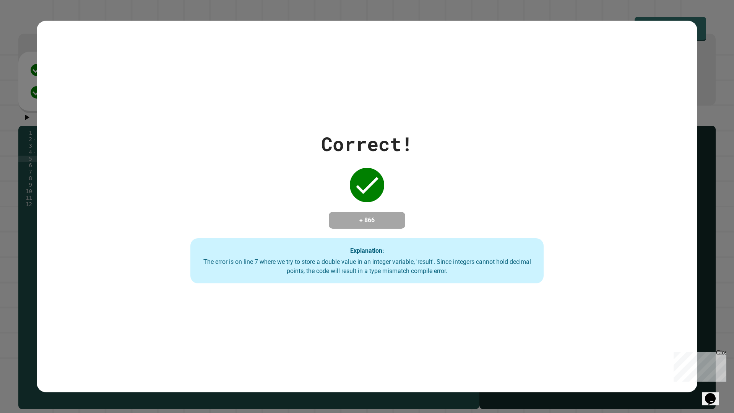
click at [214, 68] on div "Correct! + 866 Explanation: The error is on line 7 where we try to store a doub…" at bounding box center [367, 207] width 661 height 372
